Goal: Communication & Community: Participate in discussion

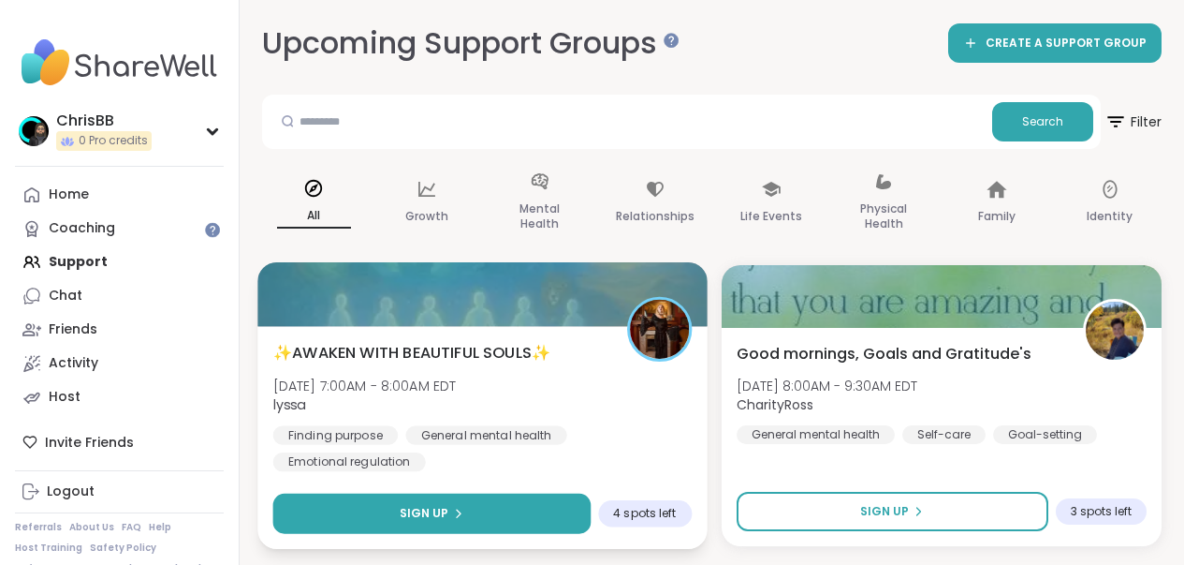
click at [446, 503] on button "Sign Up" at bounding box center [431, 513] width 317 height 40
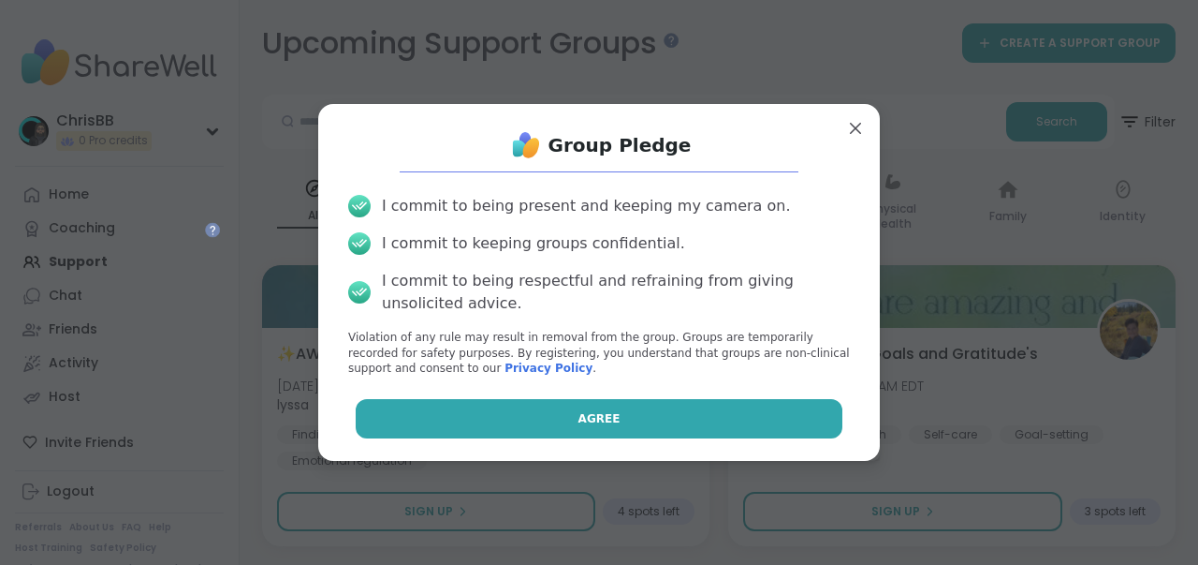
click at [638, 413] on button "Agree" at bounding box center [600, 418] width 488 height 39
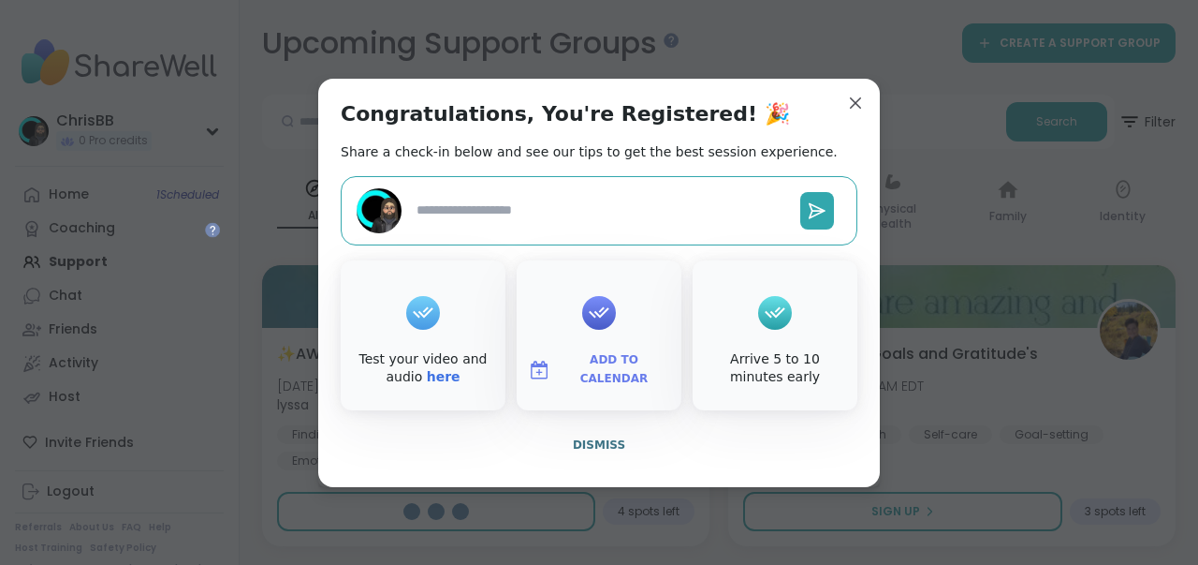
type textarea "*"
click at [607, 448] on span "Dismiss" at bounding box center [599, 444] width 52 height 13
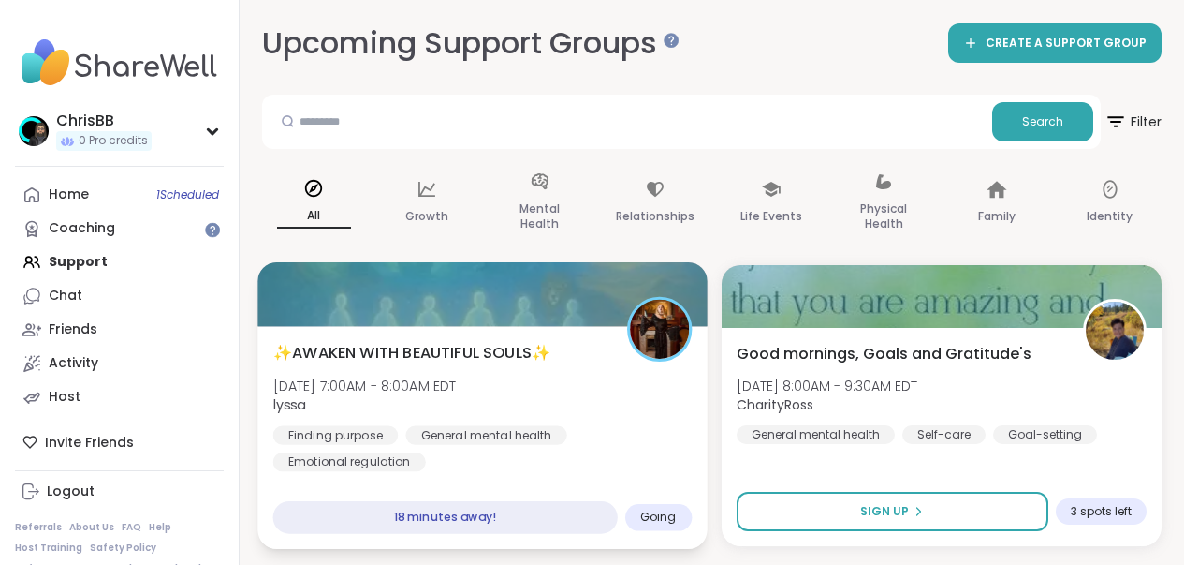
click at [532, 405] on div "✨AWAKEN WITH BEAUTIFUL SOULS✨ Mon, Oct 06 | 7:00AM - 8:00AM EDT lyssa Finding p…" at bounding box center [482, 406] width 419 height 130
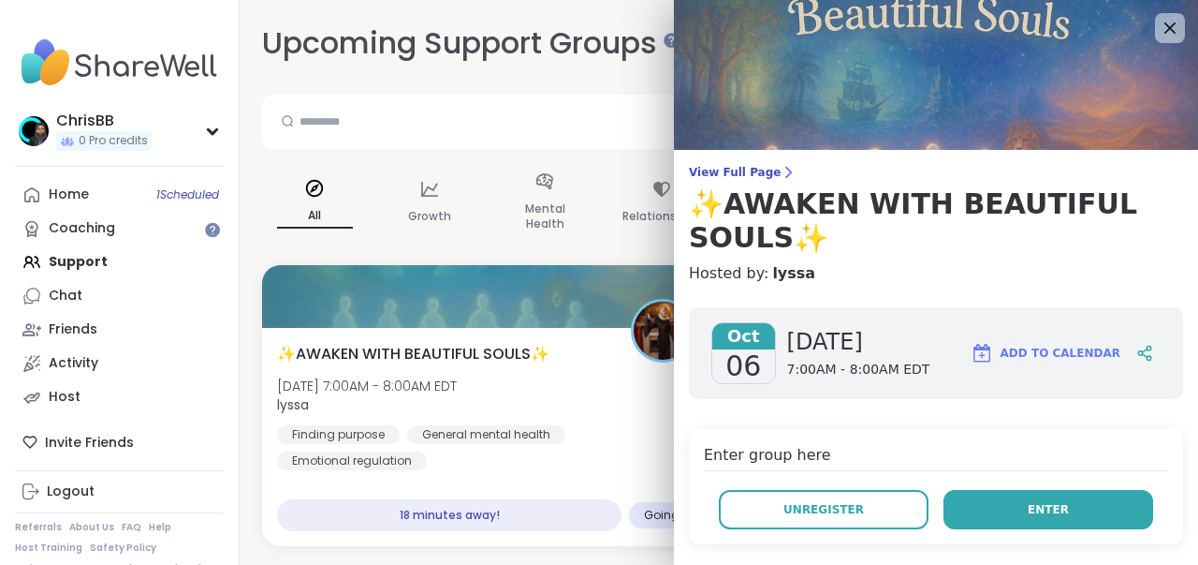
click at [1033, 508] on span "Enter" at bounding box center [1048, 509] width 41 height 17
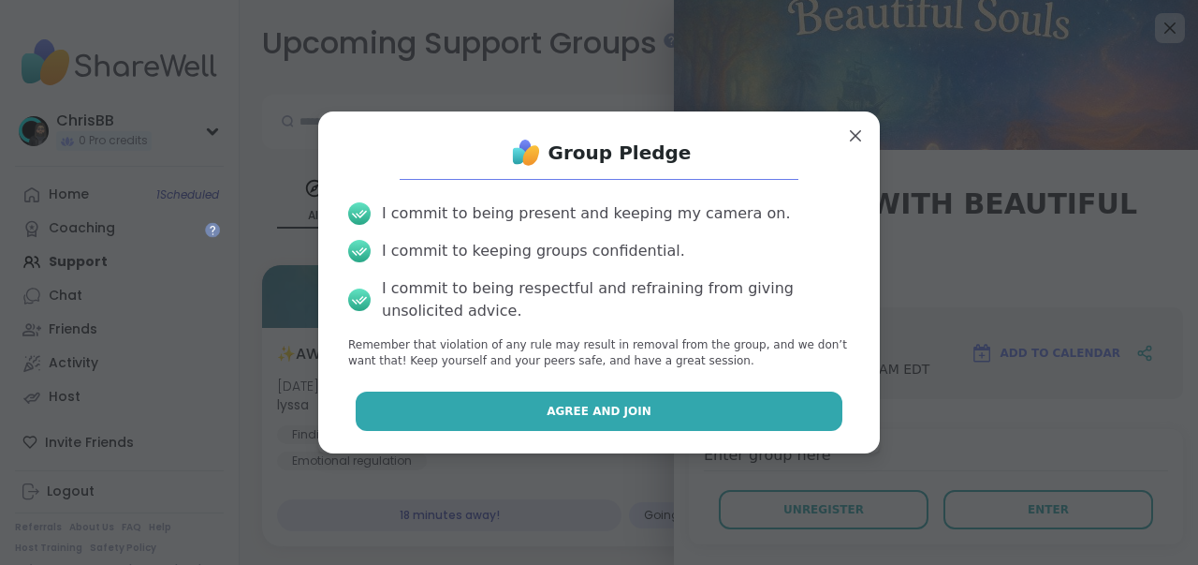
click at [593, 408] on span "Agree and Join" at bounding box center [599, 411] width 105 height 17
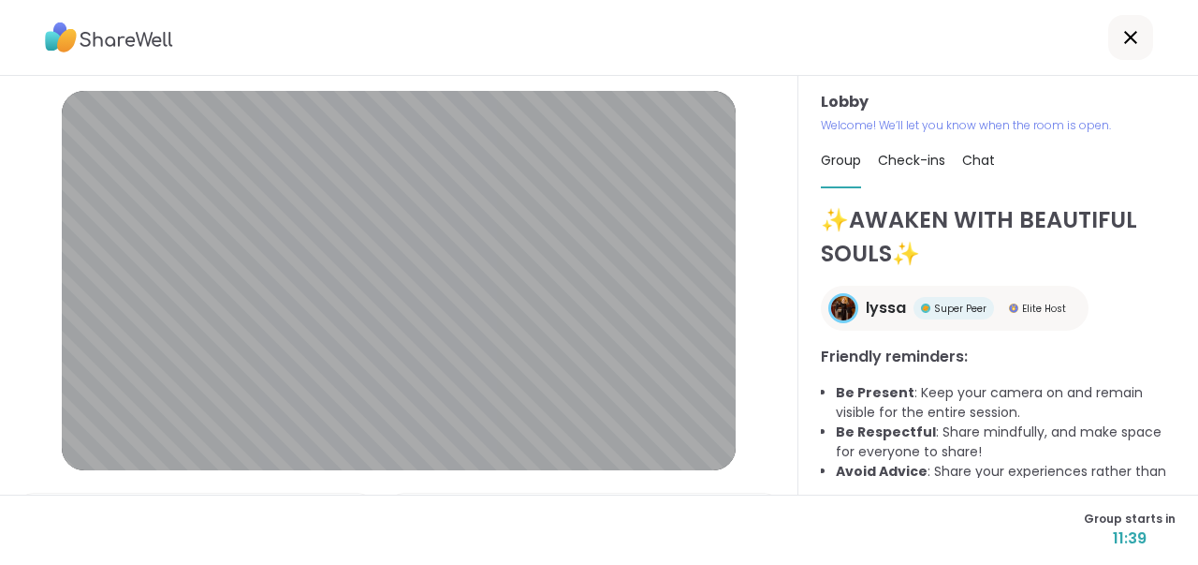
click at [744, 162] on div "Lobby | Default - Internal Microphone (Built-in) | FaceTime HD Camera (Built-in…" at bounding box center [399, 285] width 799 height 419
drag, startPoint x: 1117, startPoint y: 44, endPoint x: 1118, endPoint y: 35, distance: 9.4
click at [1120, 35] on icon at bounding box center [1131, 37] width 22 height 22
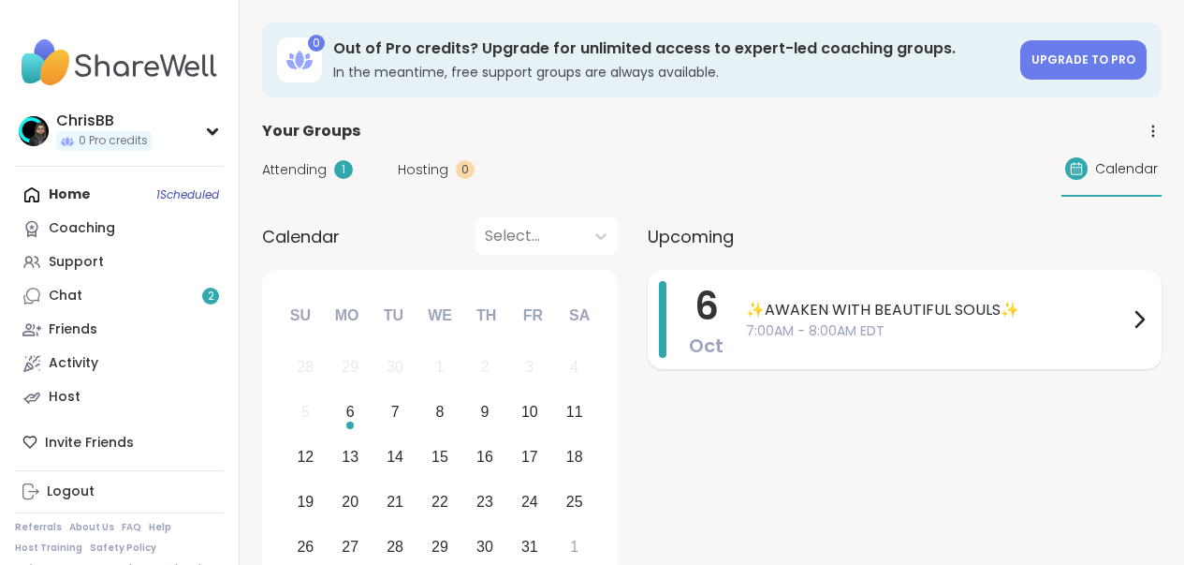
click at [1136, 314] on icon at bounding box center [1139, 319] width 22 height 22
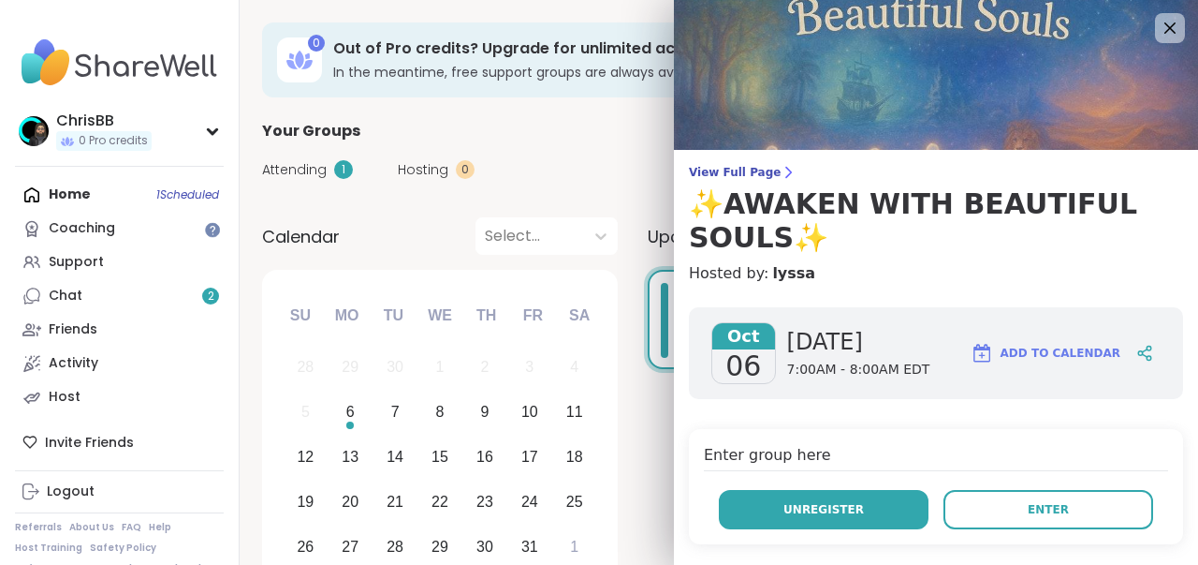
click at [822, 507] on span "Unregister" at bounding box center [824, 509] width 81 height 17
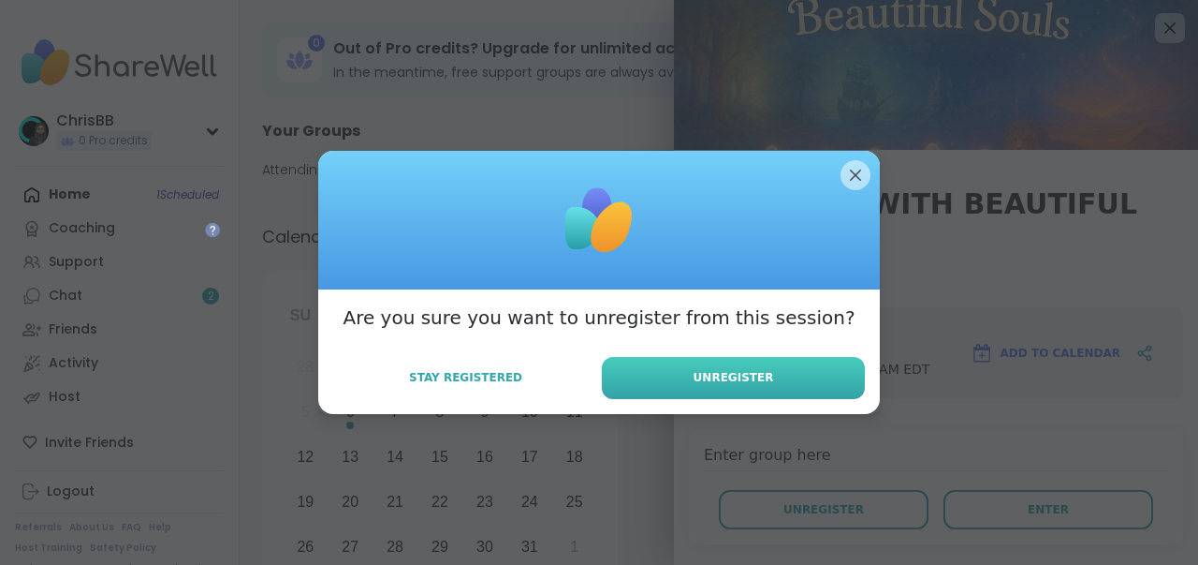
click at [754, 376] on span "Unregister" at bounding box center [734, 377] width 81 height 17
